Goal: Book appointment/travel/reservation

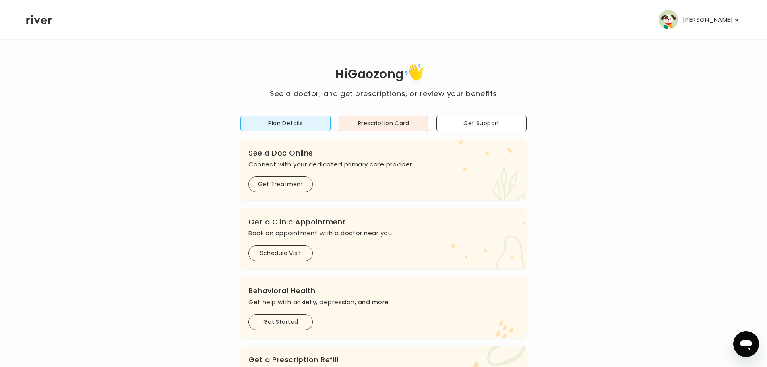
click at [735, 19] on icon "button" at bounding box center [737, 20] width 4 height 2
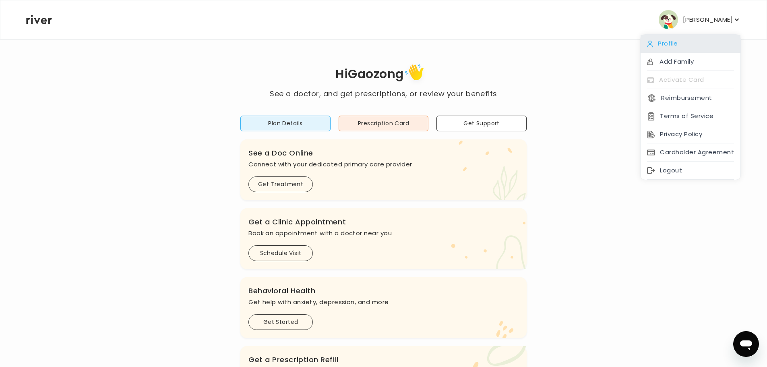
click at [675, 47] on div "Profile" at bounding box center [690, 44] width 100 height 18
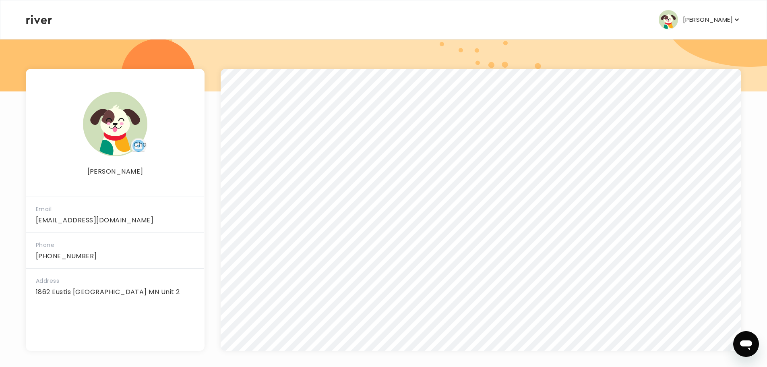
scroll to position [95, 0]
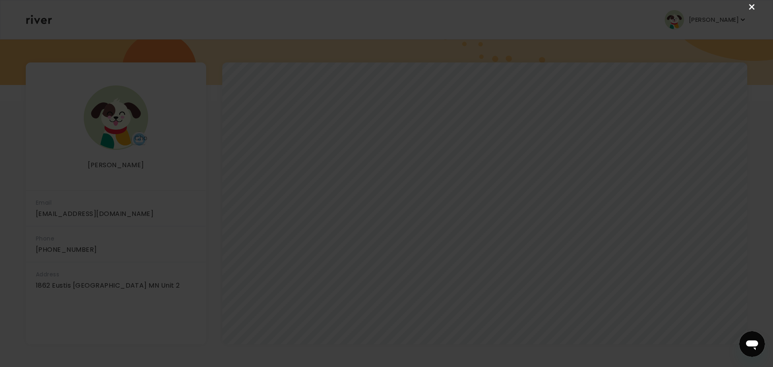
click at [751, 6] on link "×" at bounding box center [752, 7] width 10 height 10
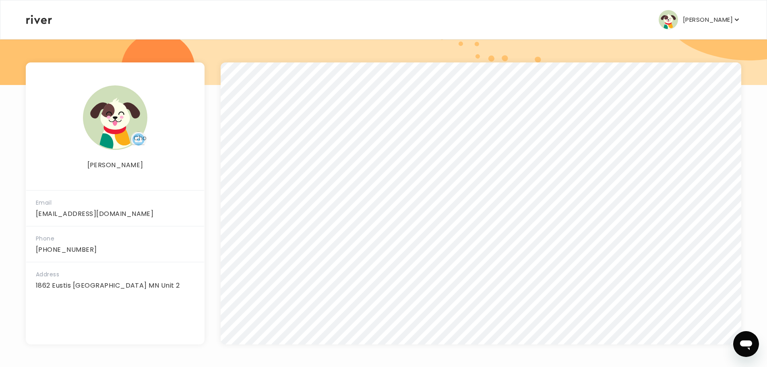
click at [719, 23] on p "Gaozong Khang" at bounding box center [708, 19] width 50 height 11
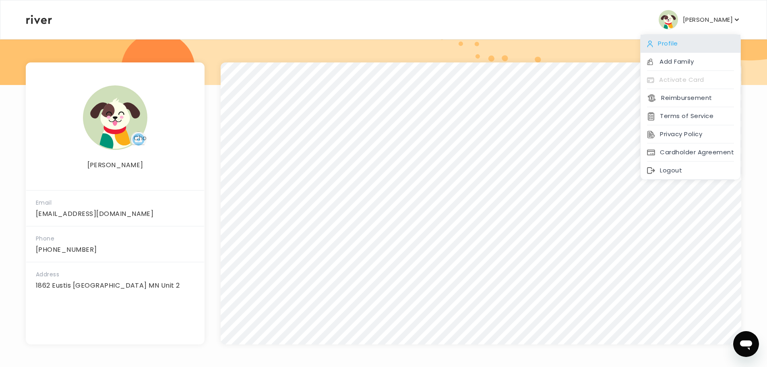
click at [682, 43] on div "Profile" at bounding box center [690, 44] width 100 height 18
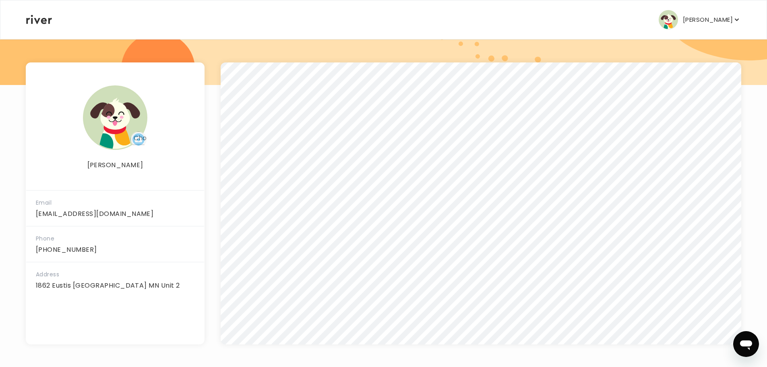
click at [713, 22] on p "Gaozong Khang" at bounding box center [708, 19] width 50 height 11
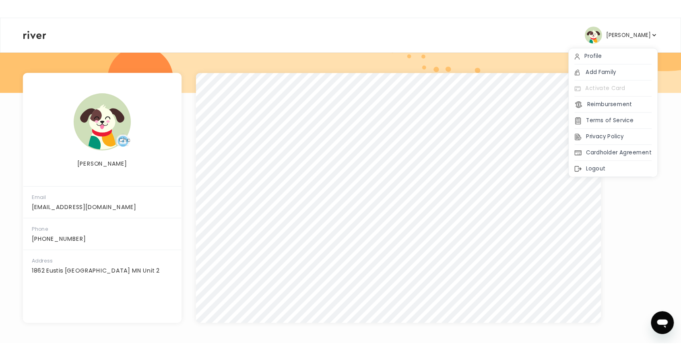
scroll to position [94, 0]
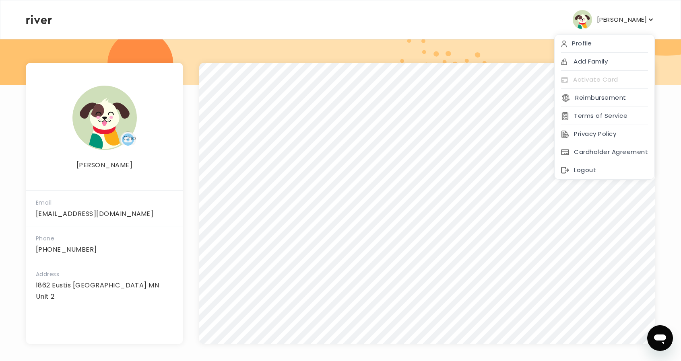
click at [45, 23] on icon at bounding box center [39, 19] width 26 height 9
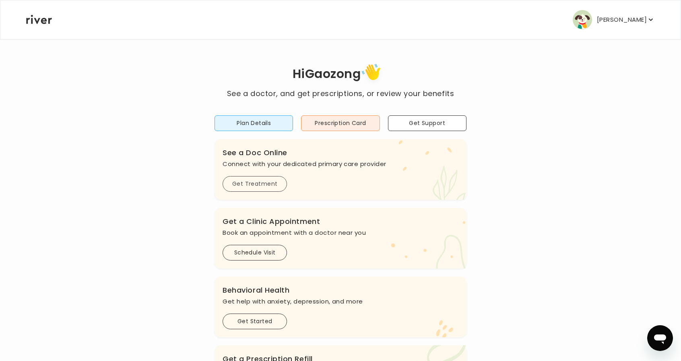
click at [262, 180] on button "Get Treatment" at bounding box center [255, 184] width 64 height 16
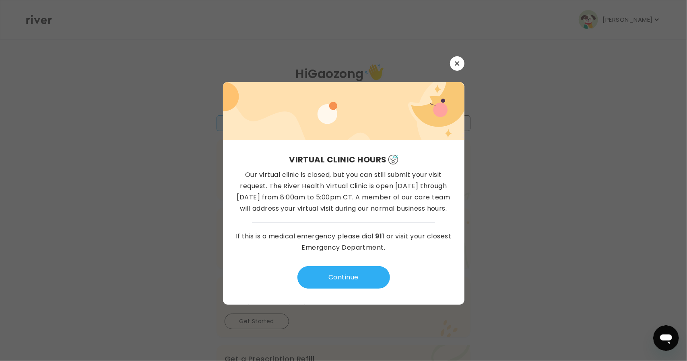
click at [457, 62] on icon "button" at bounding box center [457, 63] width 5 height 5
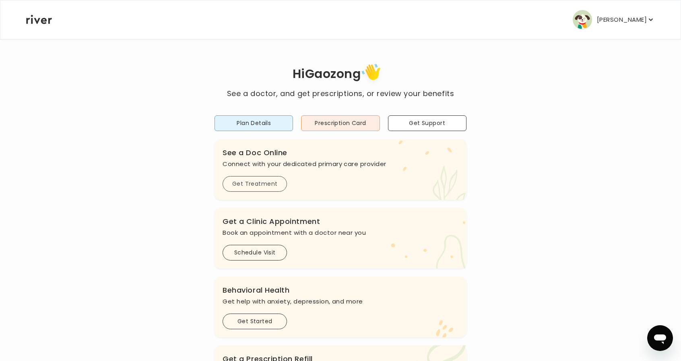
click at [274, 184] on button "Get Treatment" at bounding box center [255, 184] width 64 height 16
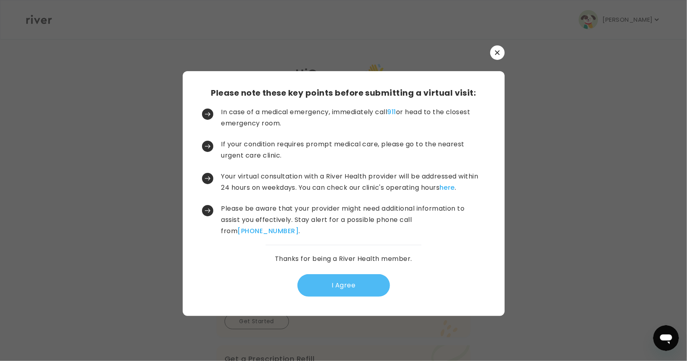
click at [340, 283] on button "I Agree" at bounding box center [343, 285] width 93 height 23
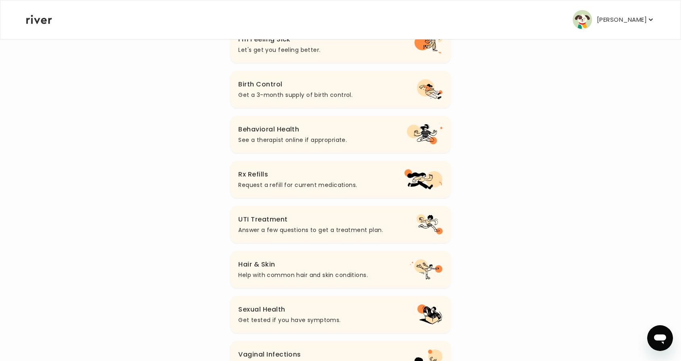
scroll to position [161, 0]
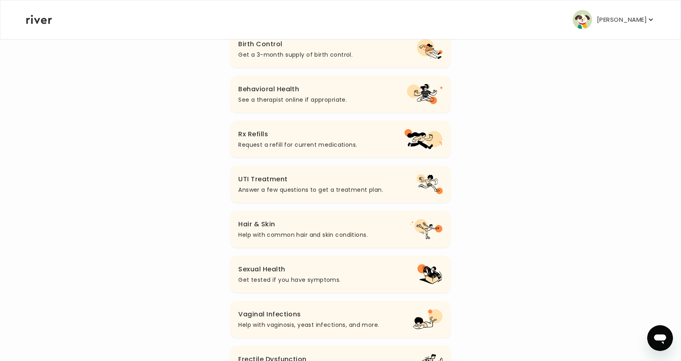
click at [283, 104] on p "See a therapist online if appropriate." at bounding box center [292, 100] width 109 height 10
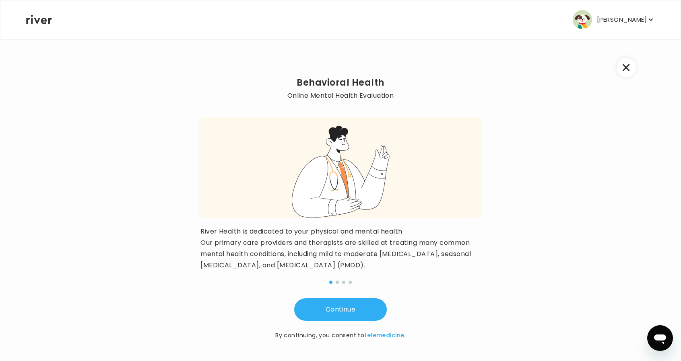
scroll to position [5, 0]
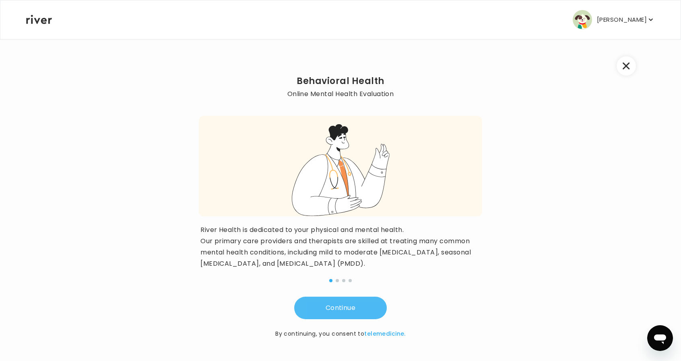
click at [376, 297] on button "Continue" at bounding box center [340, 308] width 93 height 23
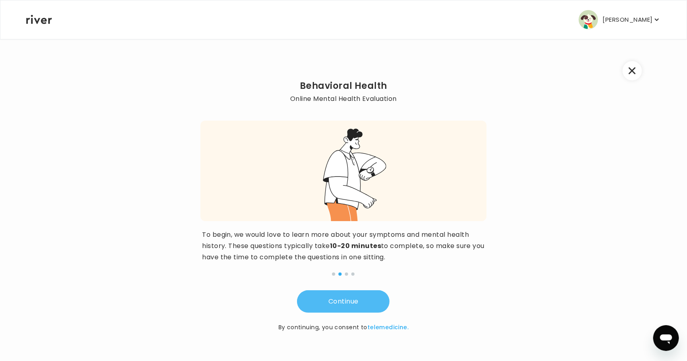
click at [376, 297] on button "Continue" at bounding box center [343, 302] width 93 height 23
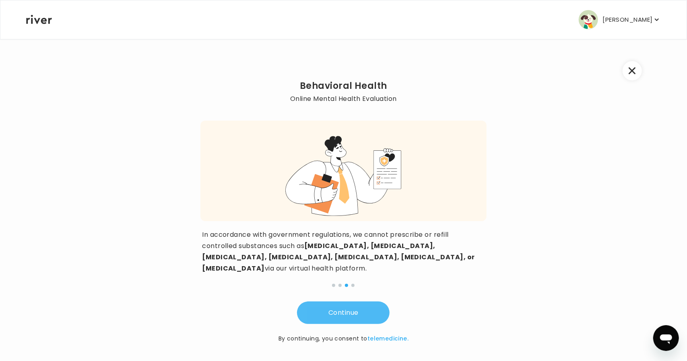
click at [376, 302] on button "Continue" at bounding box center [343, 313] width 93 height 23
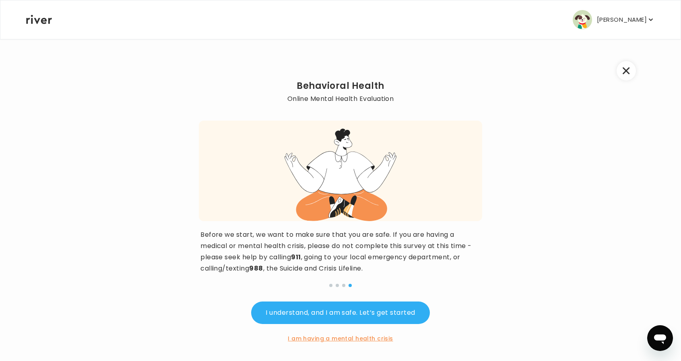
click at [619, 68] on button "button" at bounding box center [626, 70] width 19 height 19
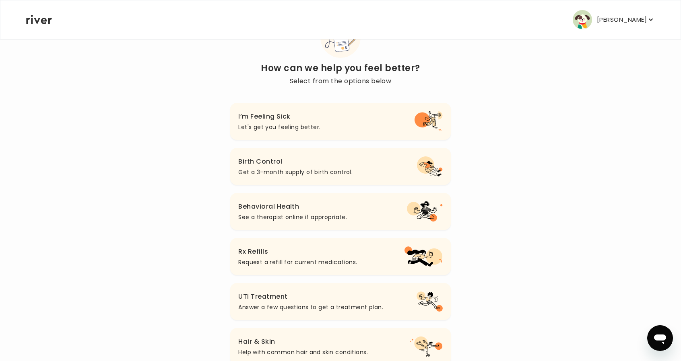
scroll to position [3, 0]
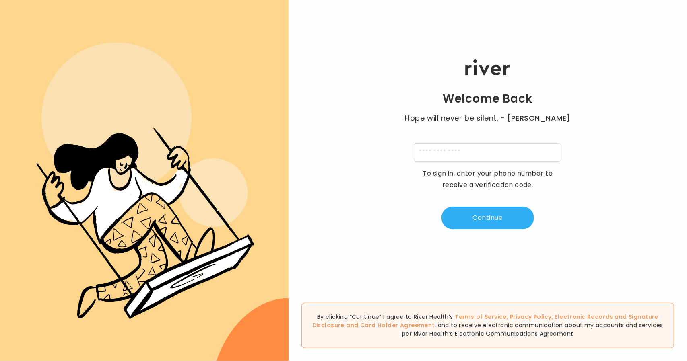
click at [617, 215] on div "Welcome Back Hope will never be silent. - [PERSON_NAME] To sign in, enter your …" at bounding box center [488, 144] width 398 height 217
